Goal: Information Seeking & Learning: Understand process/instructions

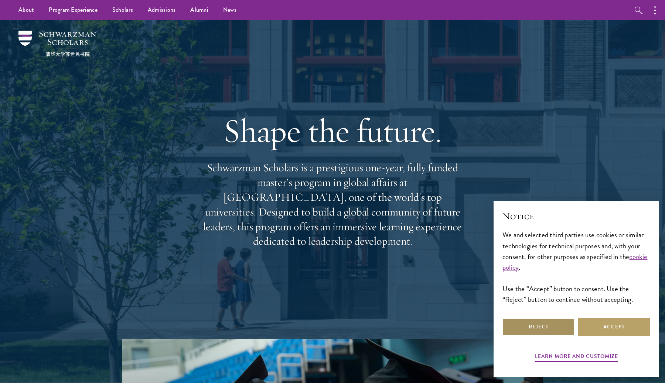
click at [544, 330] on button "Reject" at bounding box center [538, 327] width 72 height 18
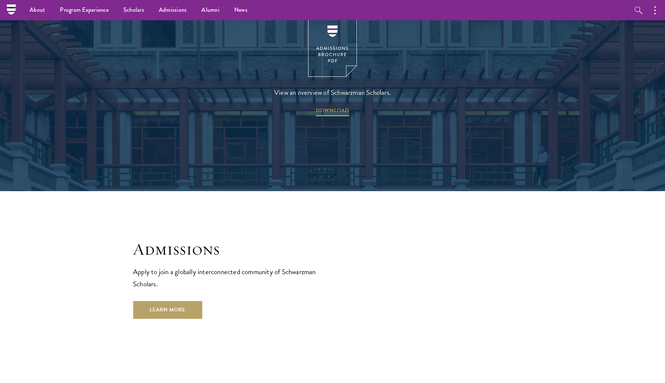
scroll to position [1145, 0]
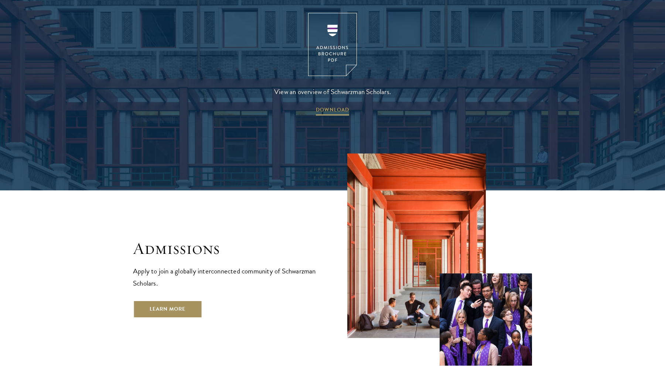
click at [167, 301] on link "Learn More" at bounding box center [167, 310] width 69 height 18
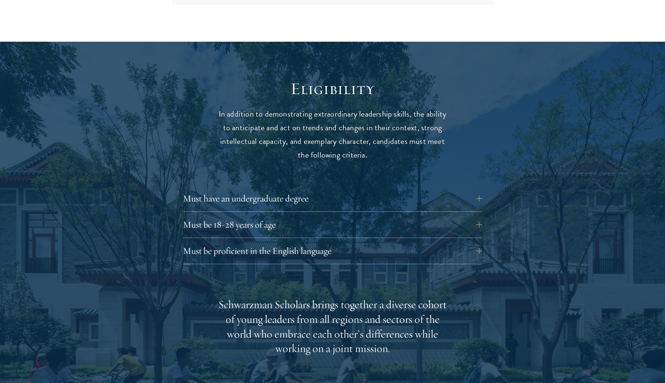
scroll to position [910, 0]
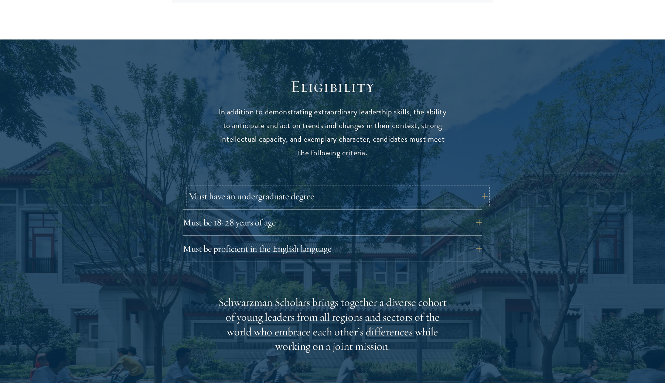
click at [483, 188] on button "Must have an undergraduate degree" at bounding box center [337, 197] width 299 height 18
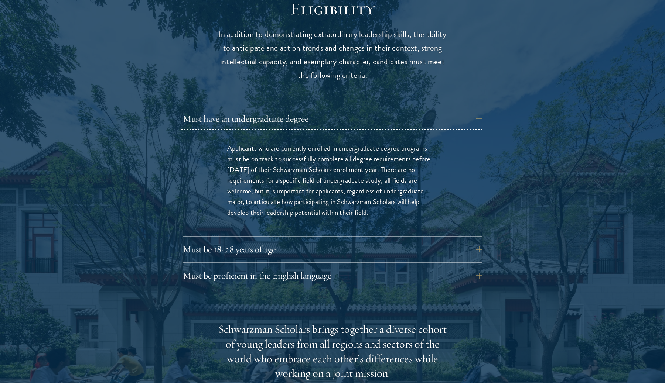
scroll to position [988, 0]
click at [480, 109] on button "Must have an undergraduate degree" at bounding box center [337, 118] width 299 height 18
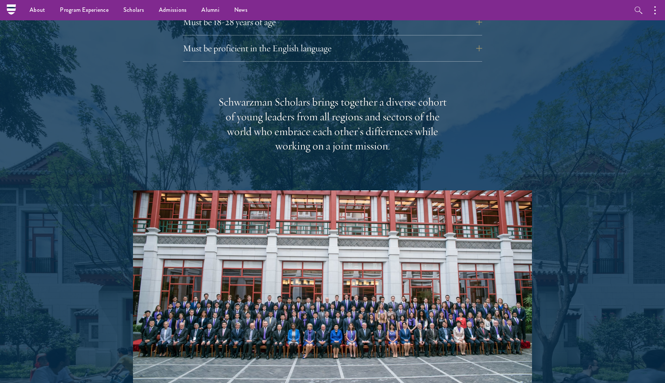
scroll to position [1084, 0]
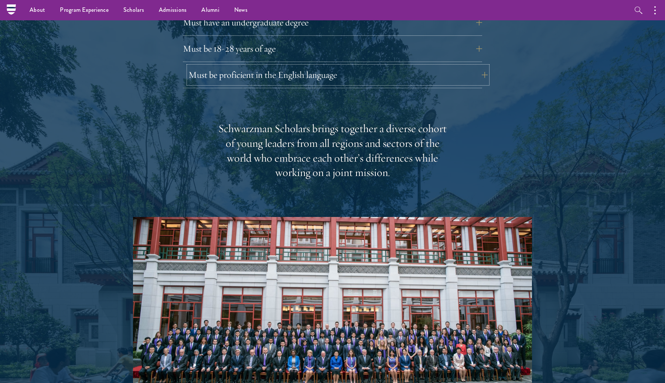
click at [476, 66] on button "Must be proficient in the English language" at bounding box center [337, 75] width 299 height 18
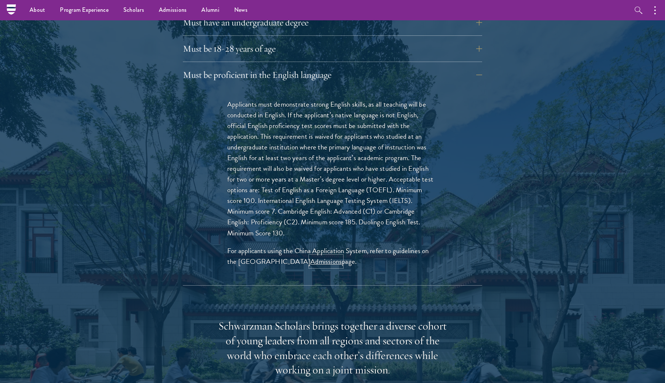
click at [311, 256] on link "Admissions" at bounding box center [325, 261] width 31 height 11
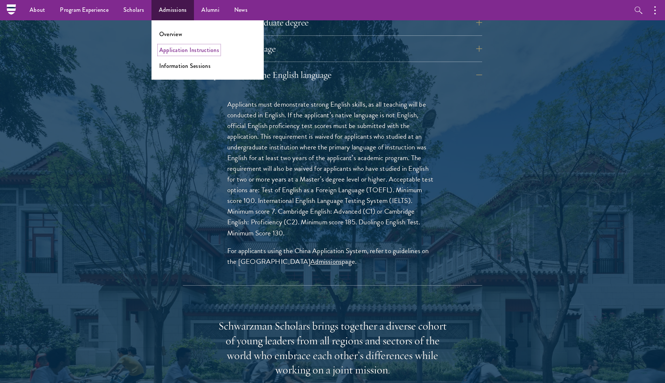
click at [189, 49] on link "Application Instructions" at bounding box center [189, 50] width 60 height 8
